Goal: Download file/media

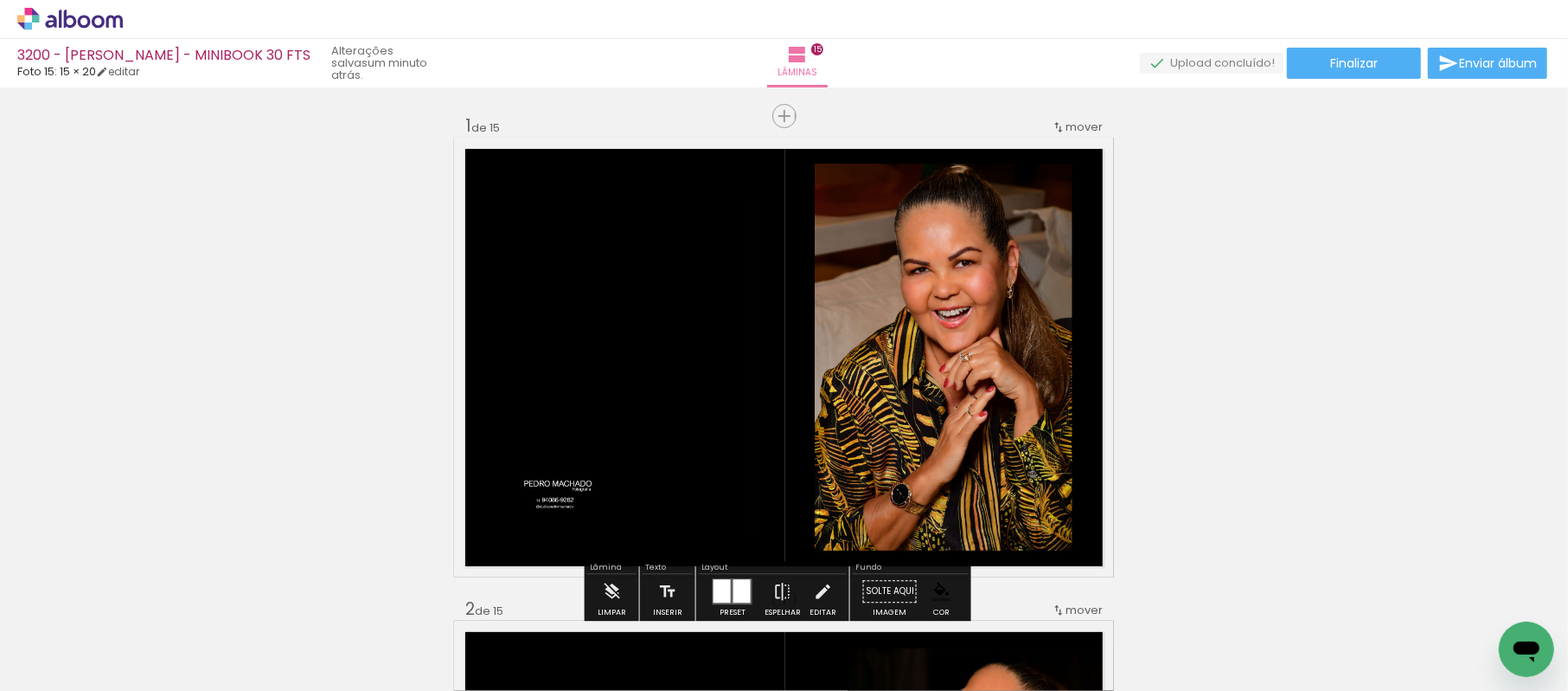
scroll to position [192, 0]
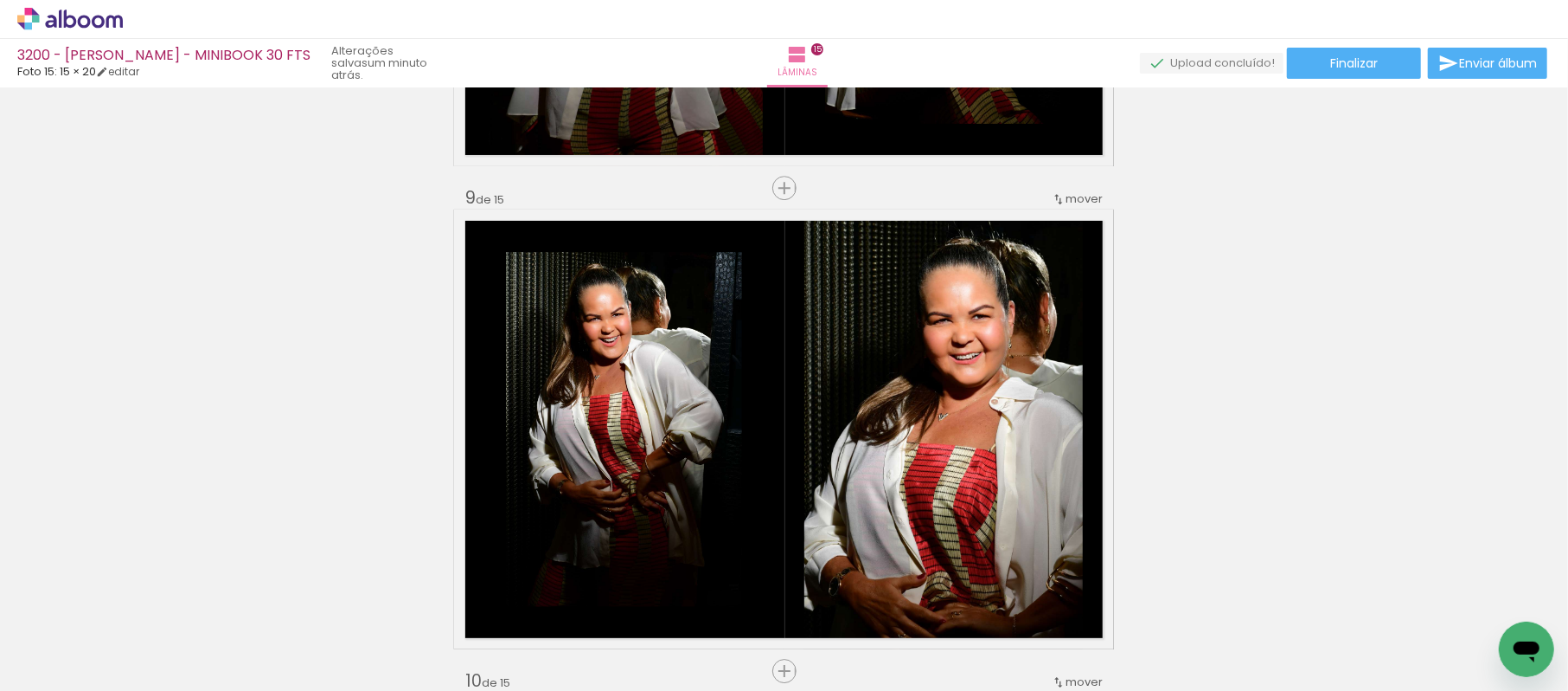
scroll to position [3846, 0]
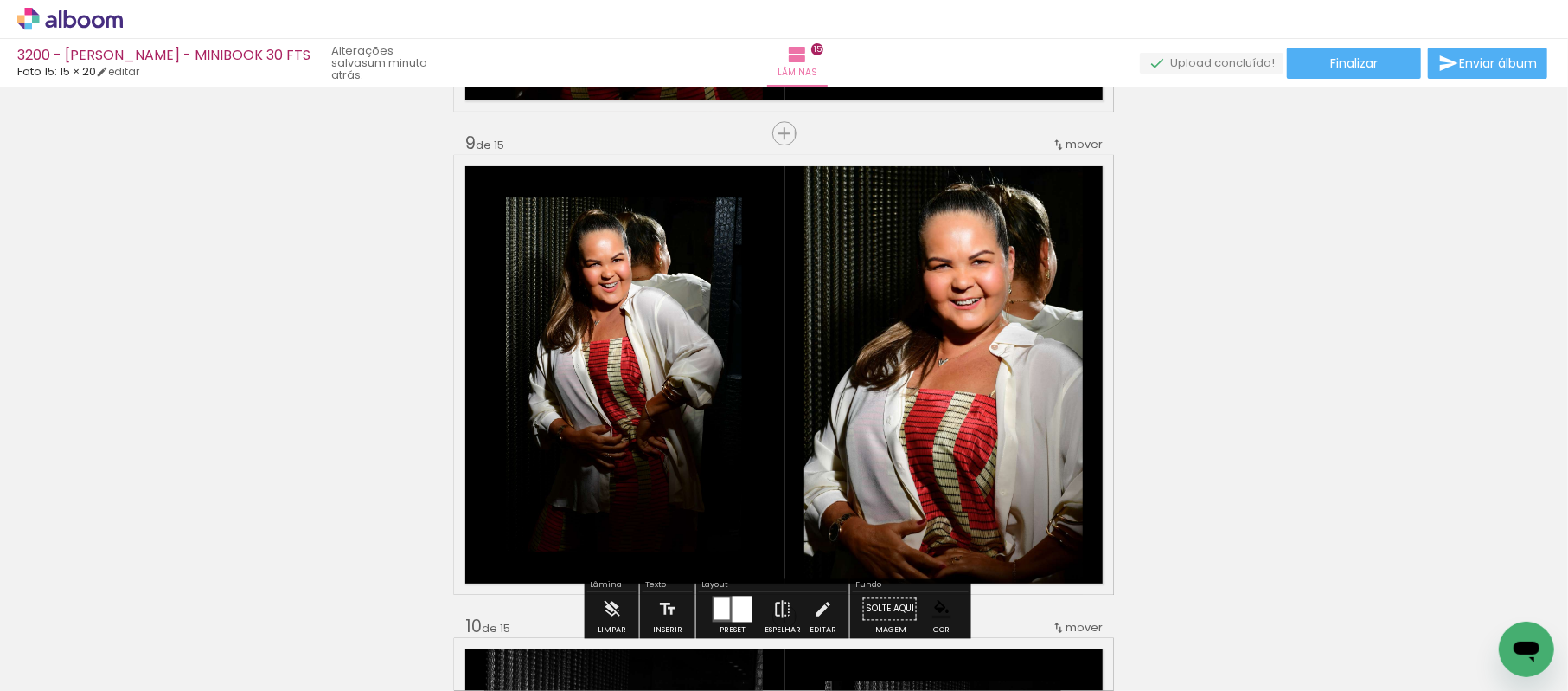
click at [847, 362] on quentale-photo at bounding box center [944, 374] width 279 height 439
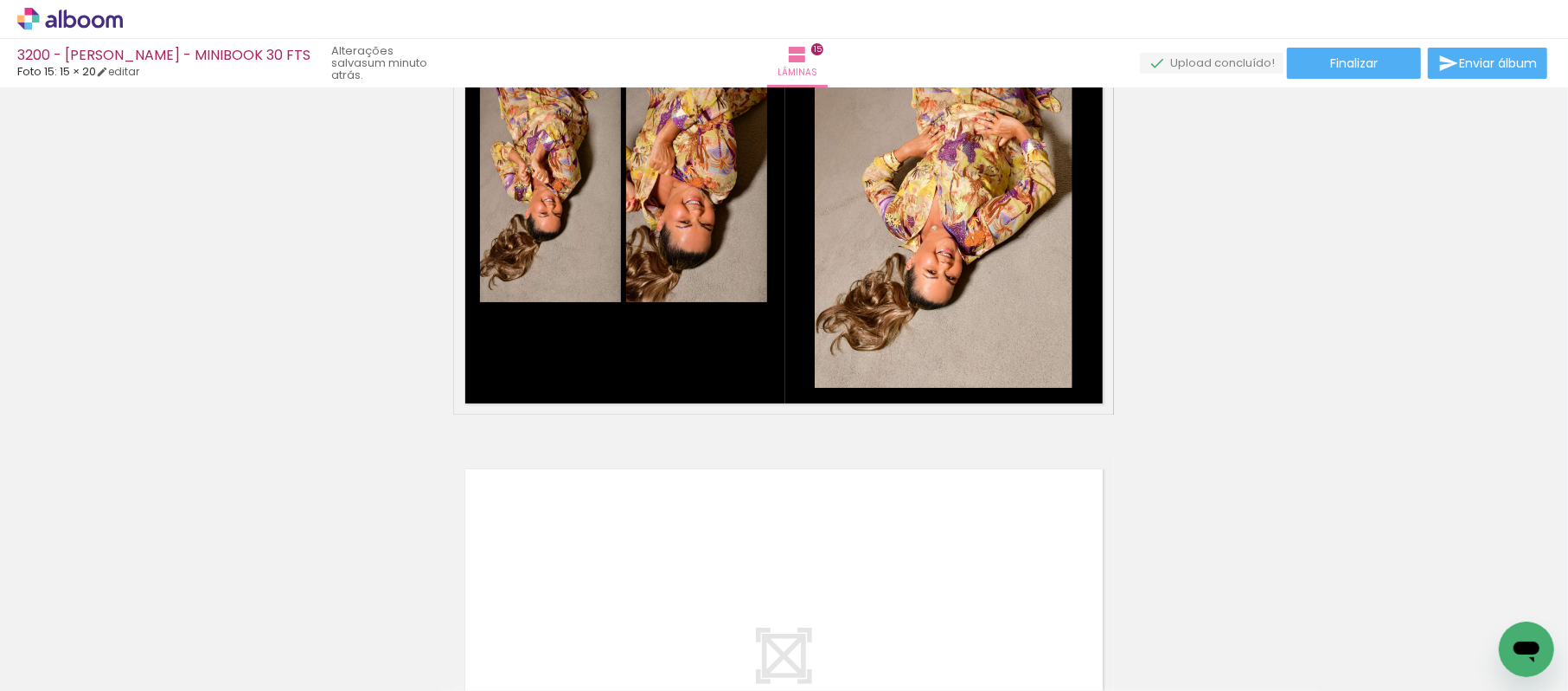
scroll to position [6730, 0]
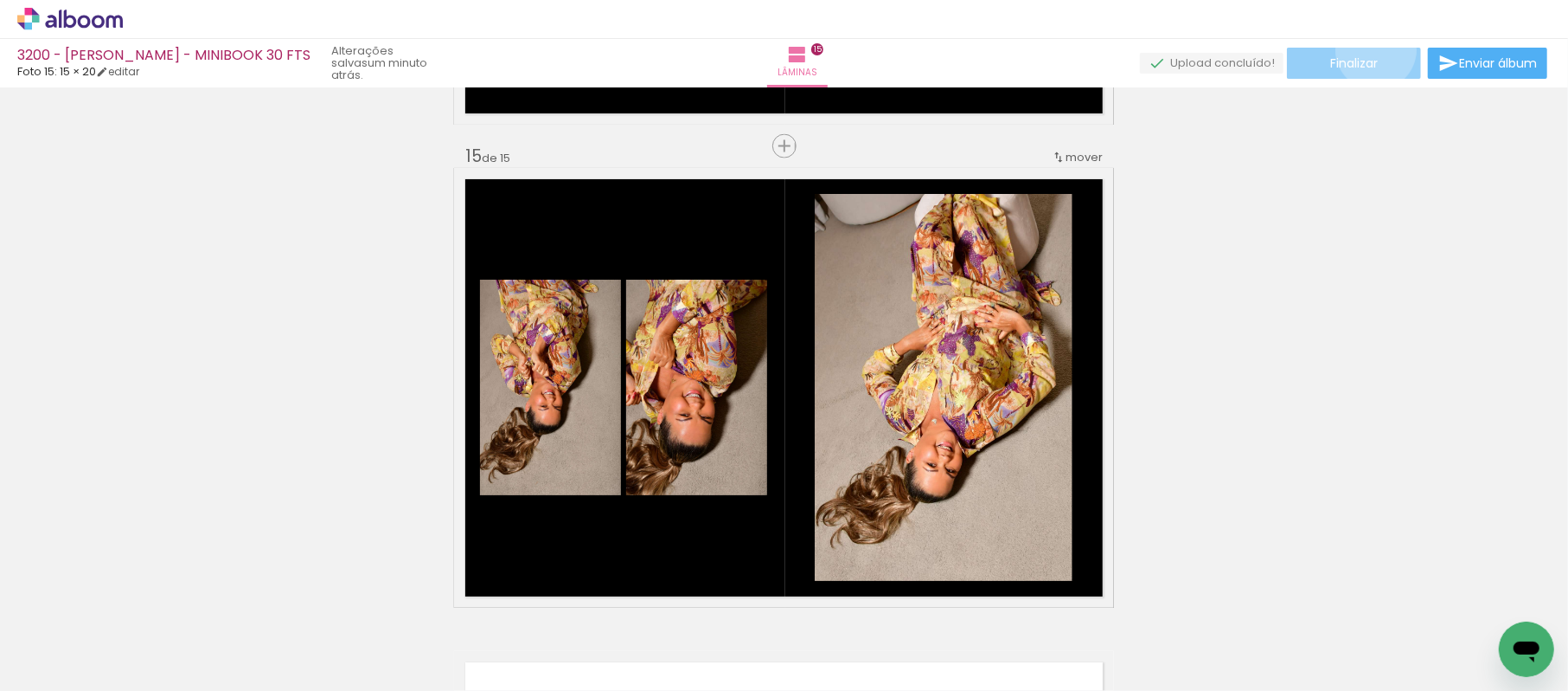
click at [1370, 49] on paper-button "Finalizar" at bounding box center [1354, 63] width 134 height 31
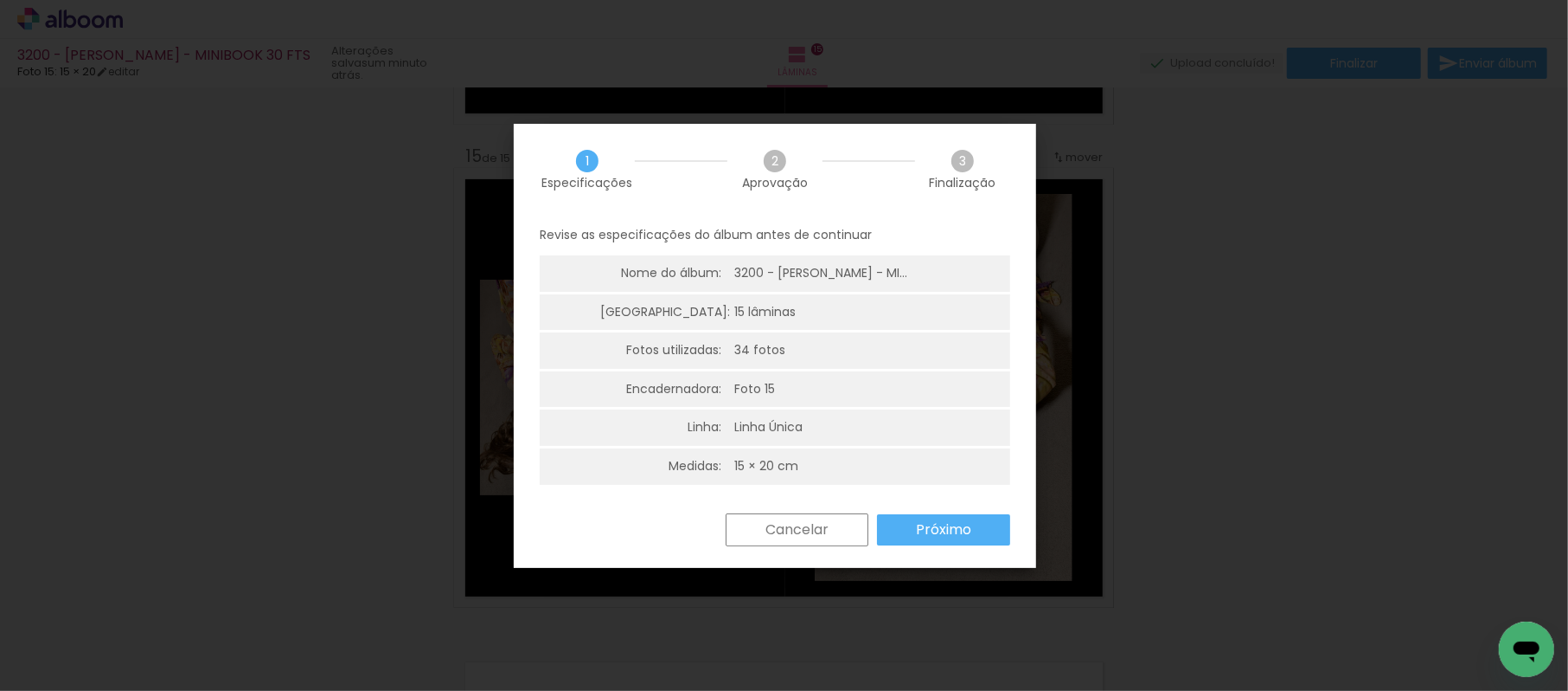
click at [955, 544] on paper-button "Próximo" at bounding box center [943, 530] width 133 height 31
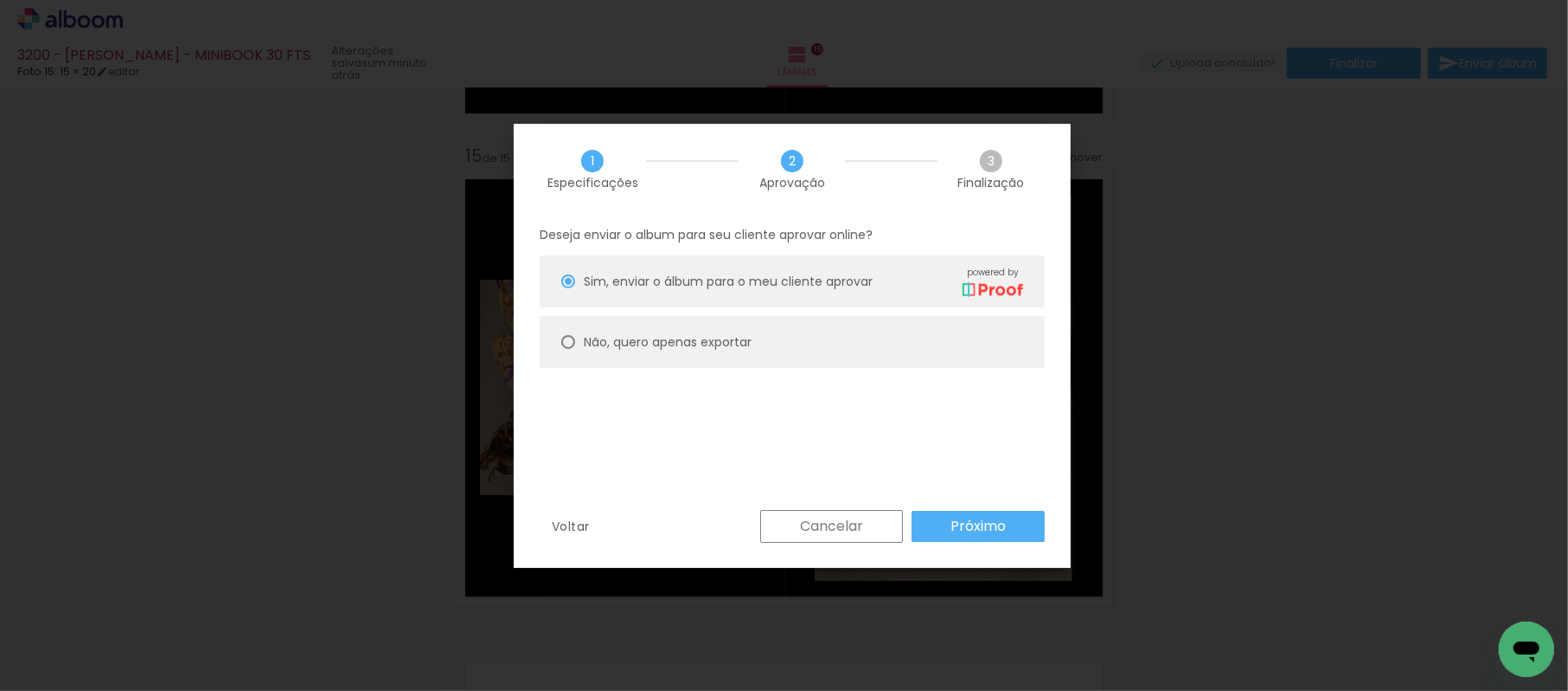
click at [0, 0] on slot "Não, quero apenas exportar" at bounding box center [0, 0] width 0 height 0
type paper-radio-button "on"
click at [0, 0] on slot "Próximo" at bounding box center [0, 0] width 0 height 0
type input "Alta, 300 DPI"
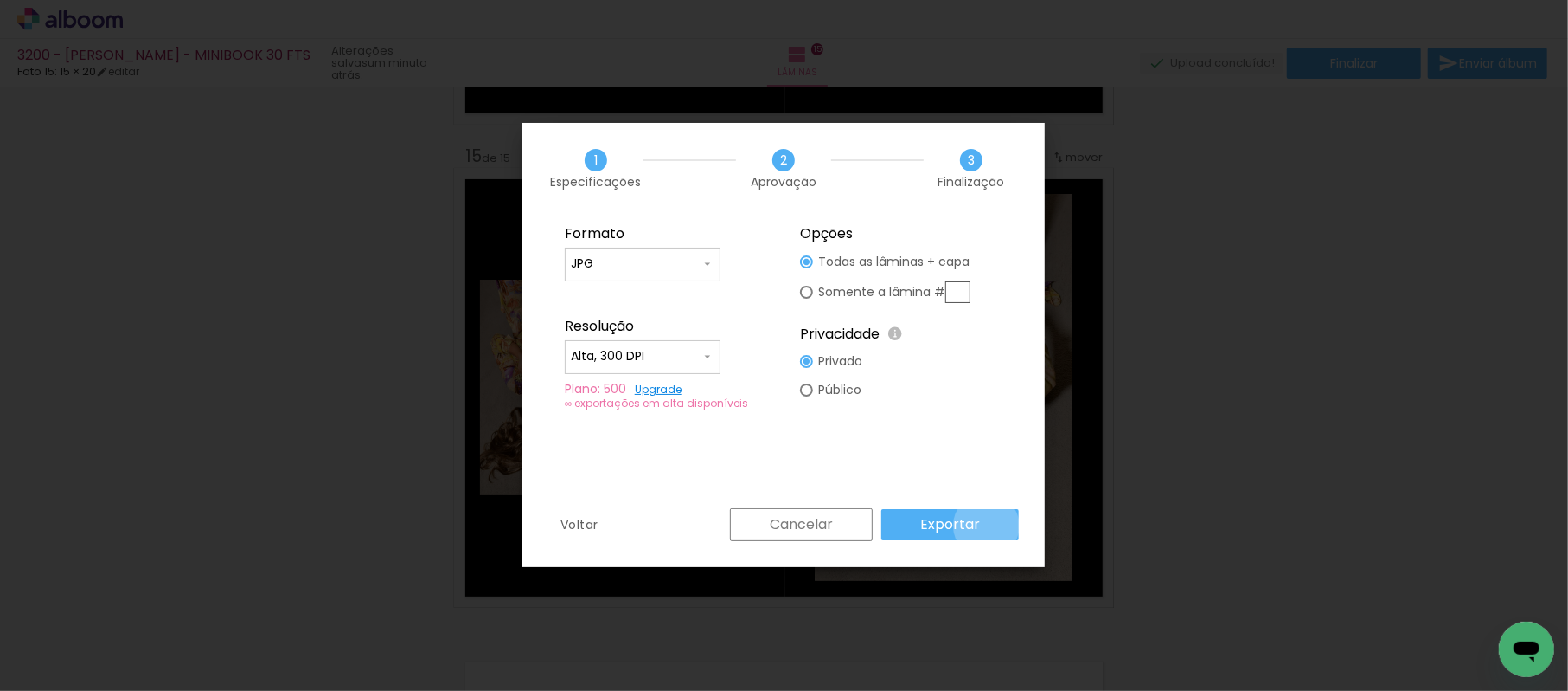
click at [990, 526] on paper-button "Exportar" at bounding box center [950, 524] width 138 height 31
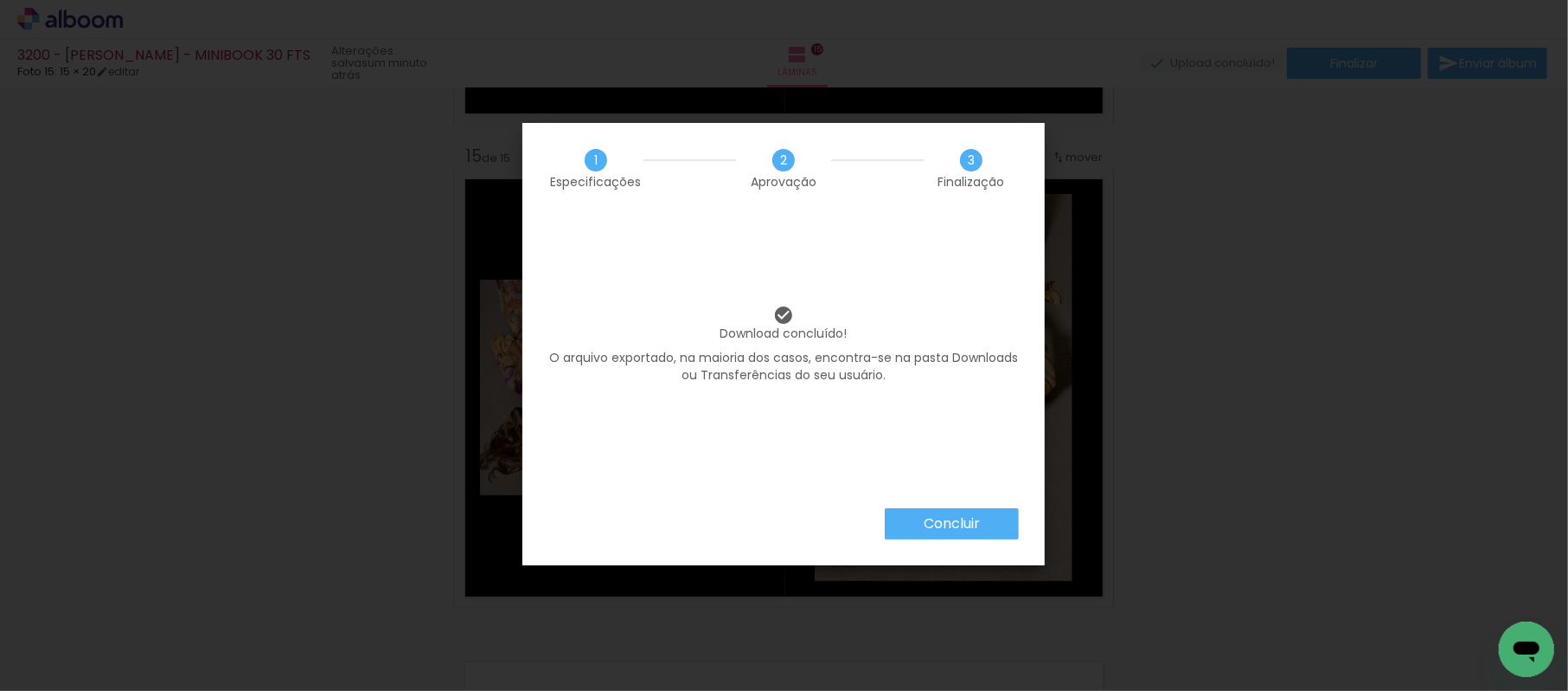
click at [921, 526] on paper-button "Concluir" at bounding box center [951, 523] width 134 height 31
